Goal: Navigation & Orientation: Find specific page/section

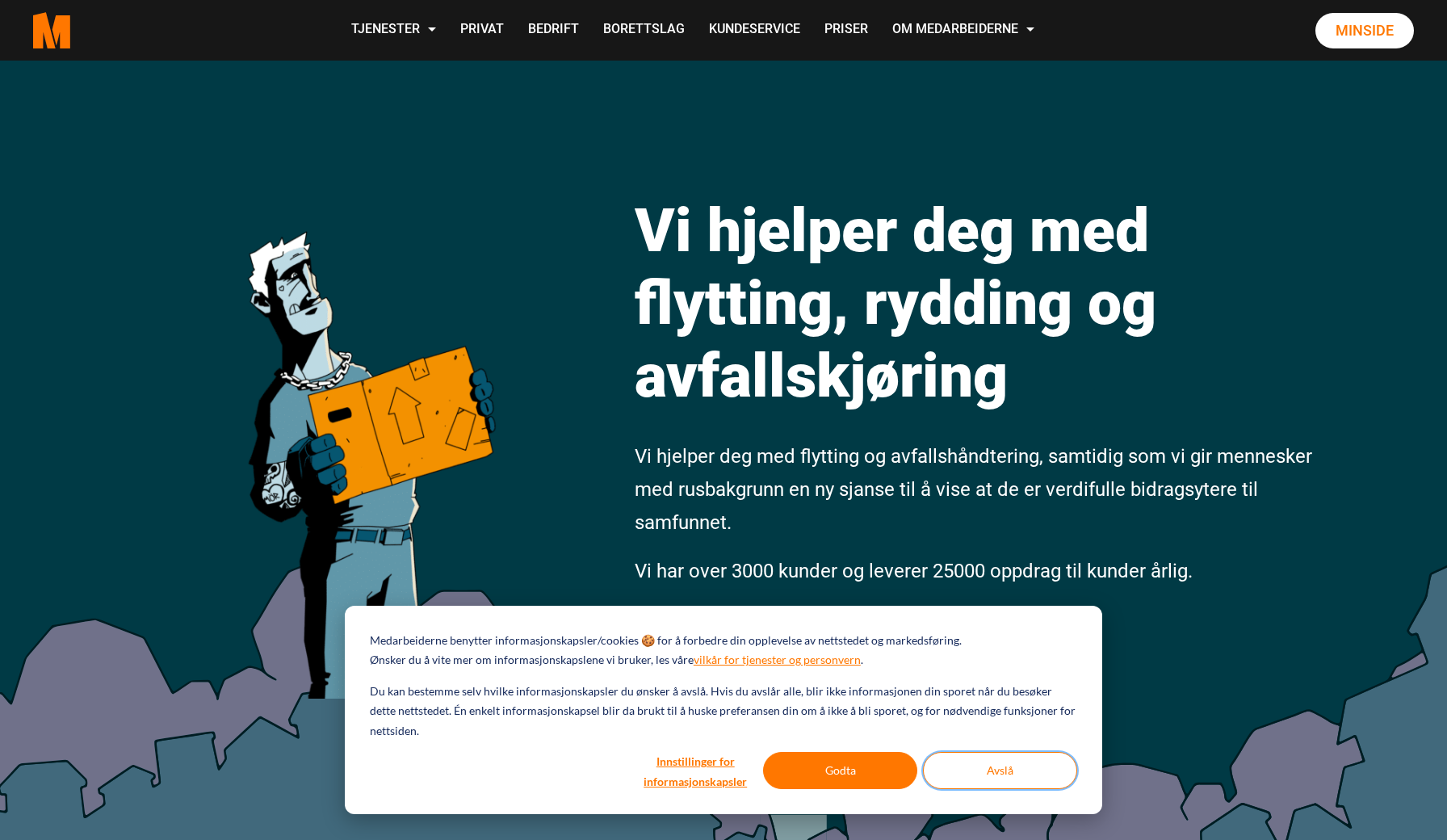
click at [990, 758] on button "Avslå" at bounding box center [999, 770] width 154 height 37
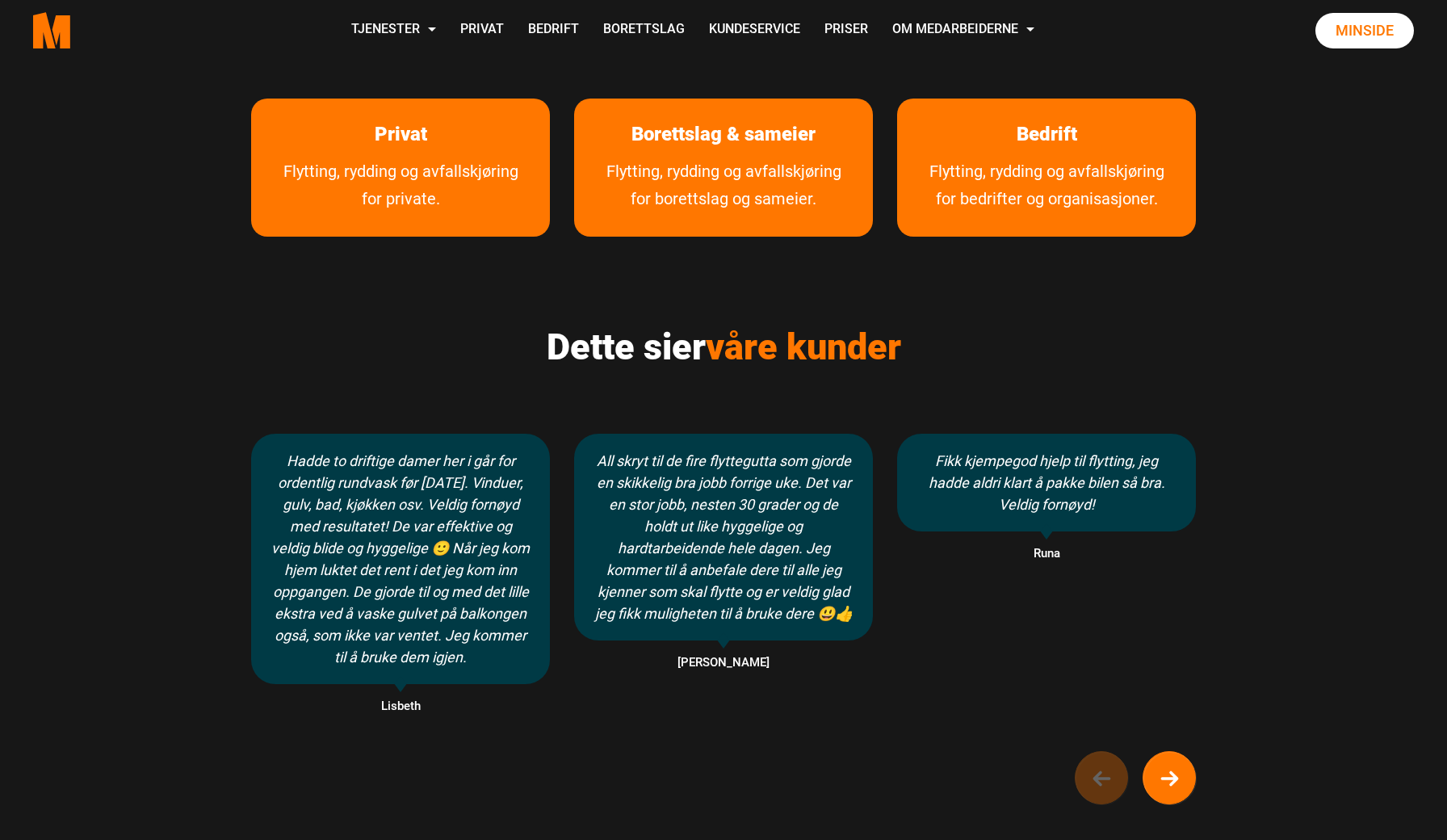
scroll to position [896, 0]
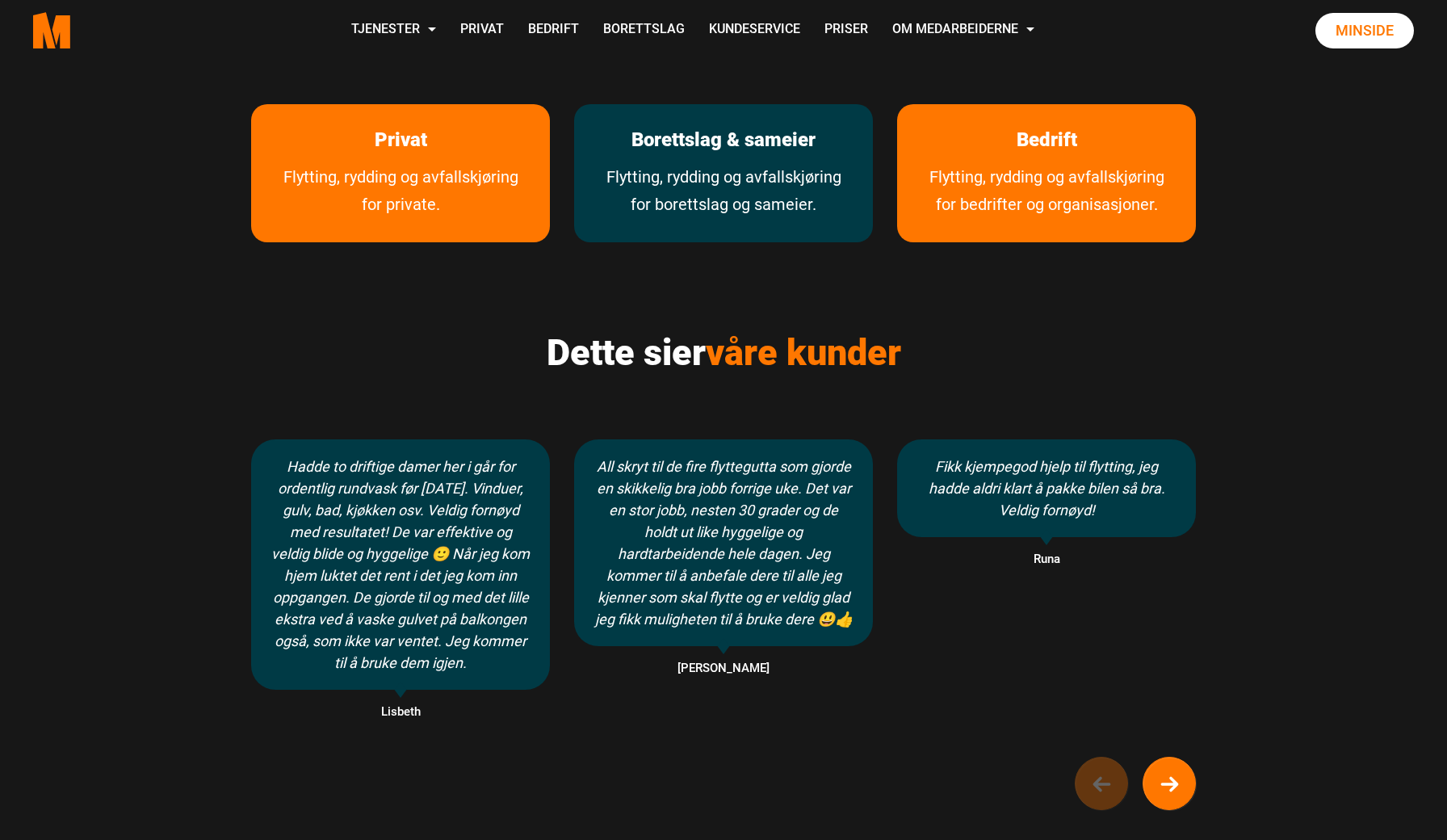
click at [760, 243] on div "Borettslag & sameier Flytting, rydding og avfallskjøring for borettslag og same…" at bounding box center [724, 173] width 299 height 139
click at [756, 175] on link "Flytting, rydding og avfallskjøring for borettslag og sameier." at bounding box center [724, 202] width 299 height 79
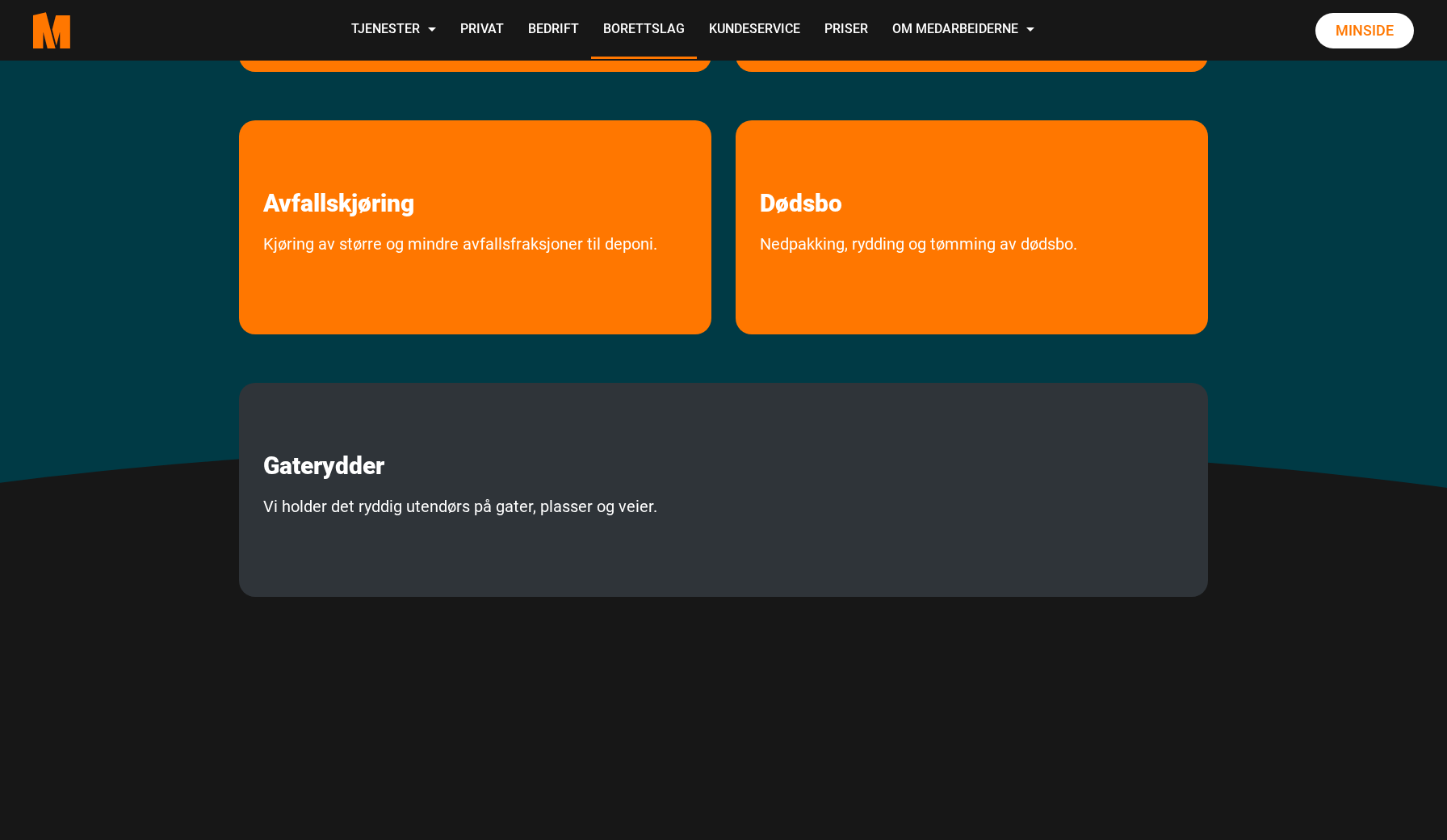
scroll to position [605, 0]
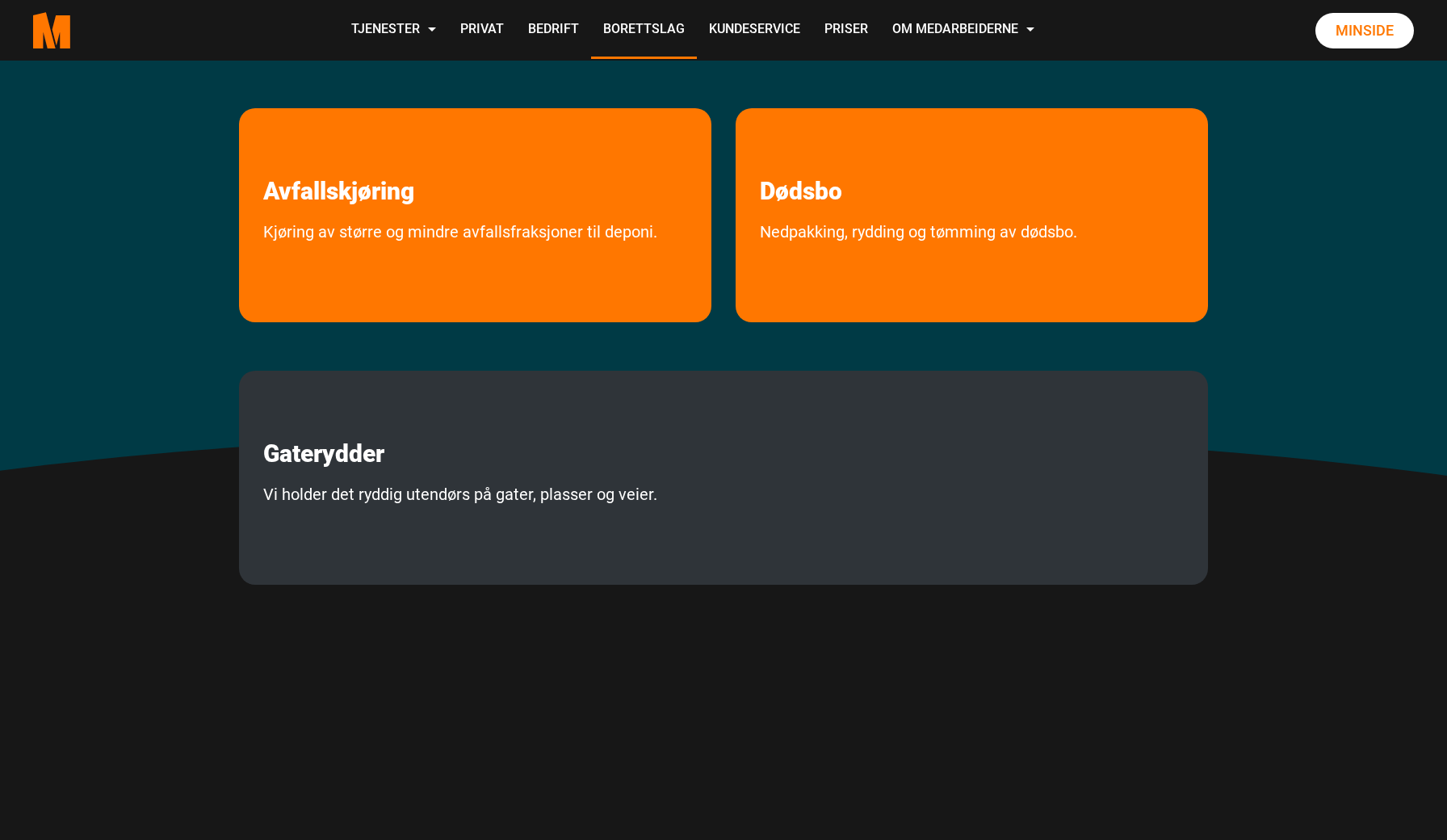
click at [388, 546] on div "Gaterydder Vi holder det ryddig utendørs på gater, plasser og veier." at bounding box center [724, 478] width 969 height 214
click at [405, 509] on link "Vi holder det ryddig utendørs på gater, plasser og veier." at bounding box center [460, 528] width 443 height 96
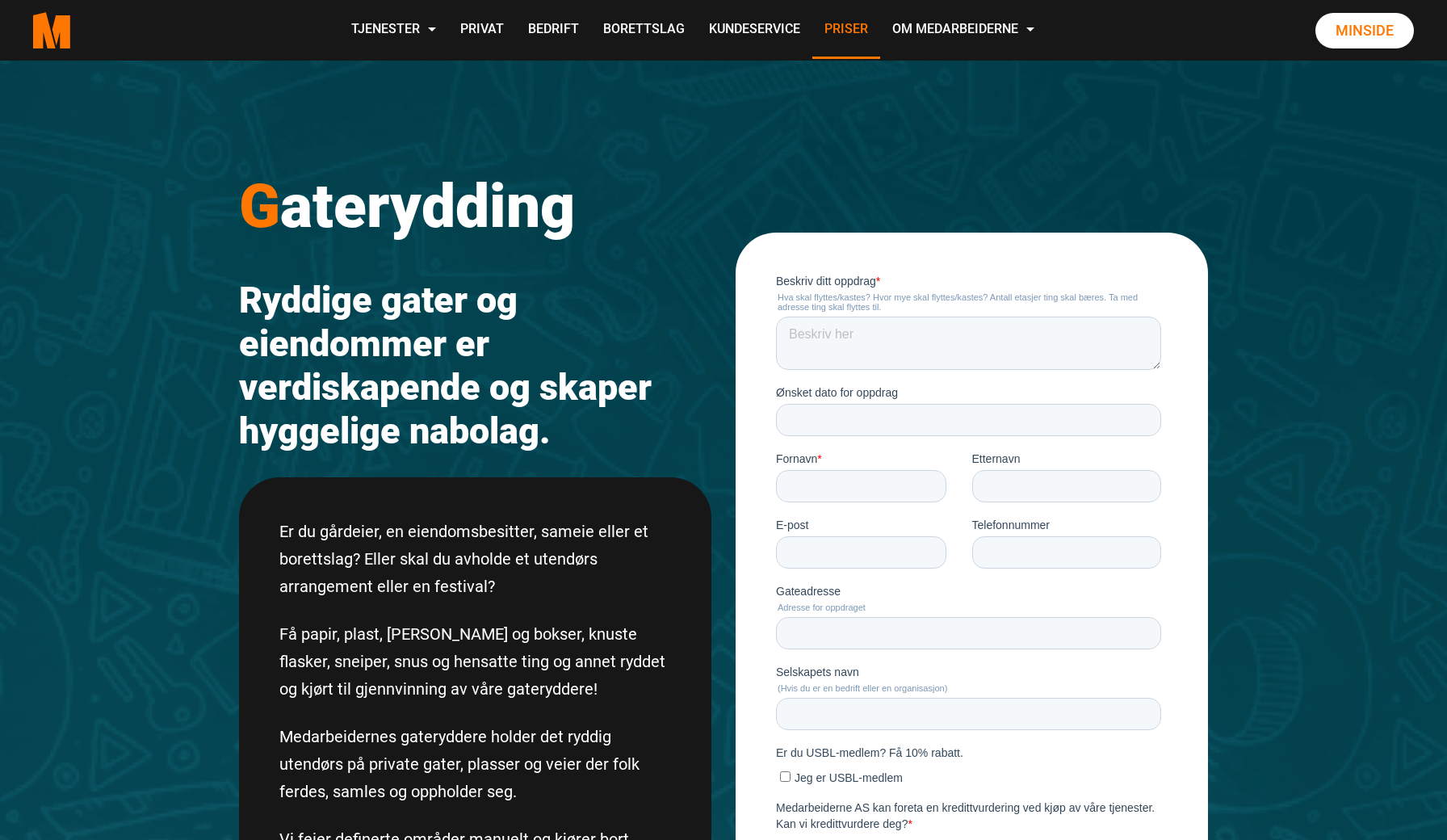
click at [880, 15] on link "Priser" at bounding box center [846, 30] width 68 height 57
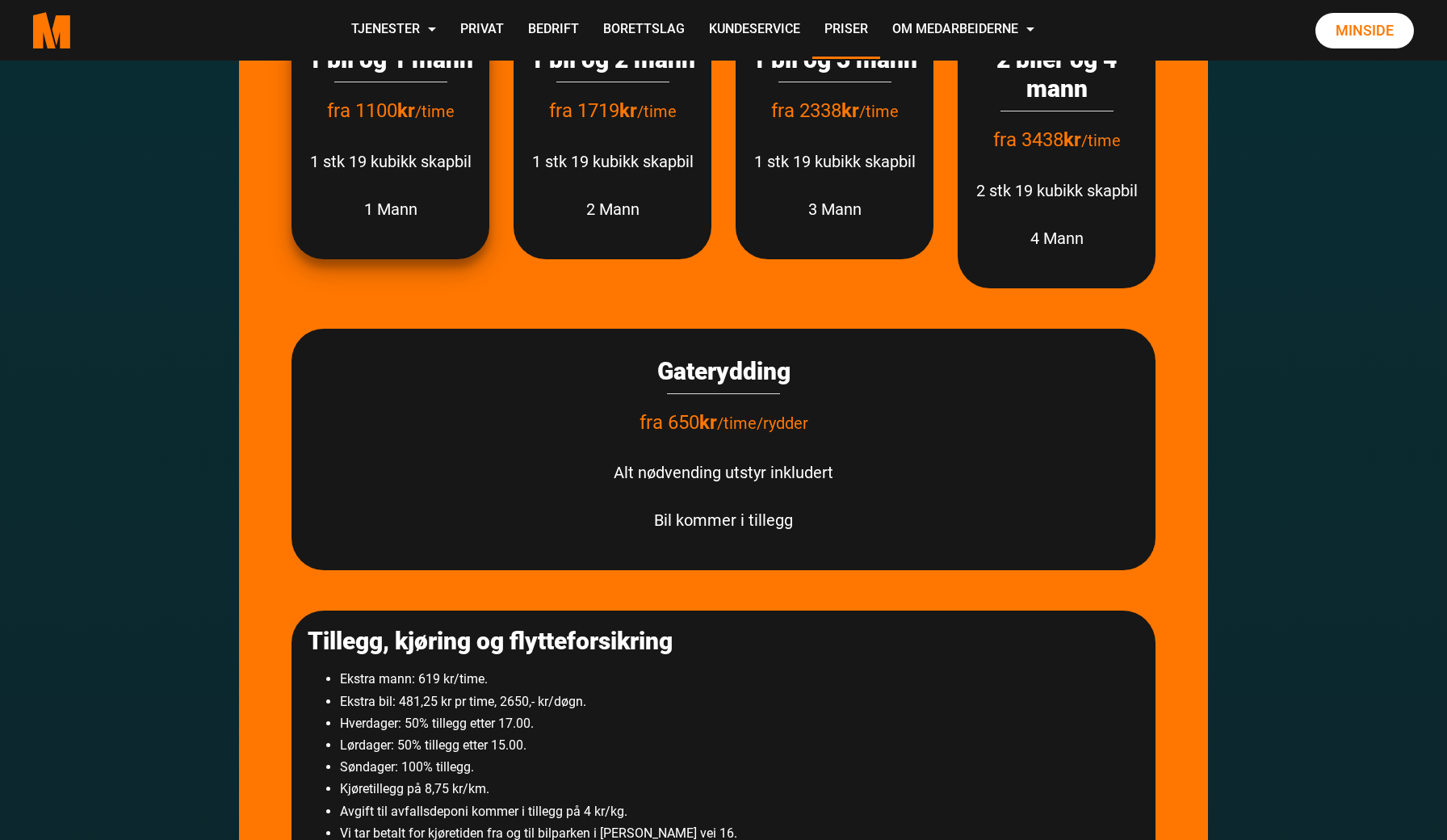
scroll to position [2266, 0]
